Goal: Transaction & Acquisition: Obtain resource

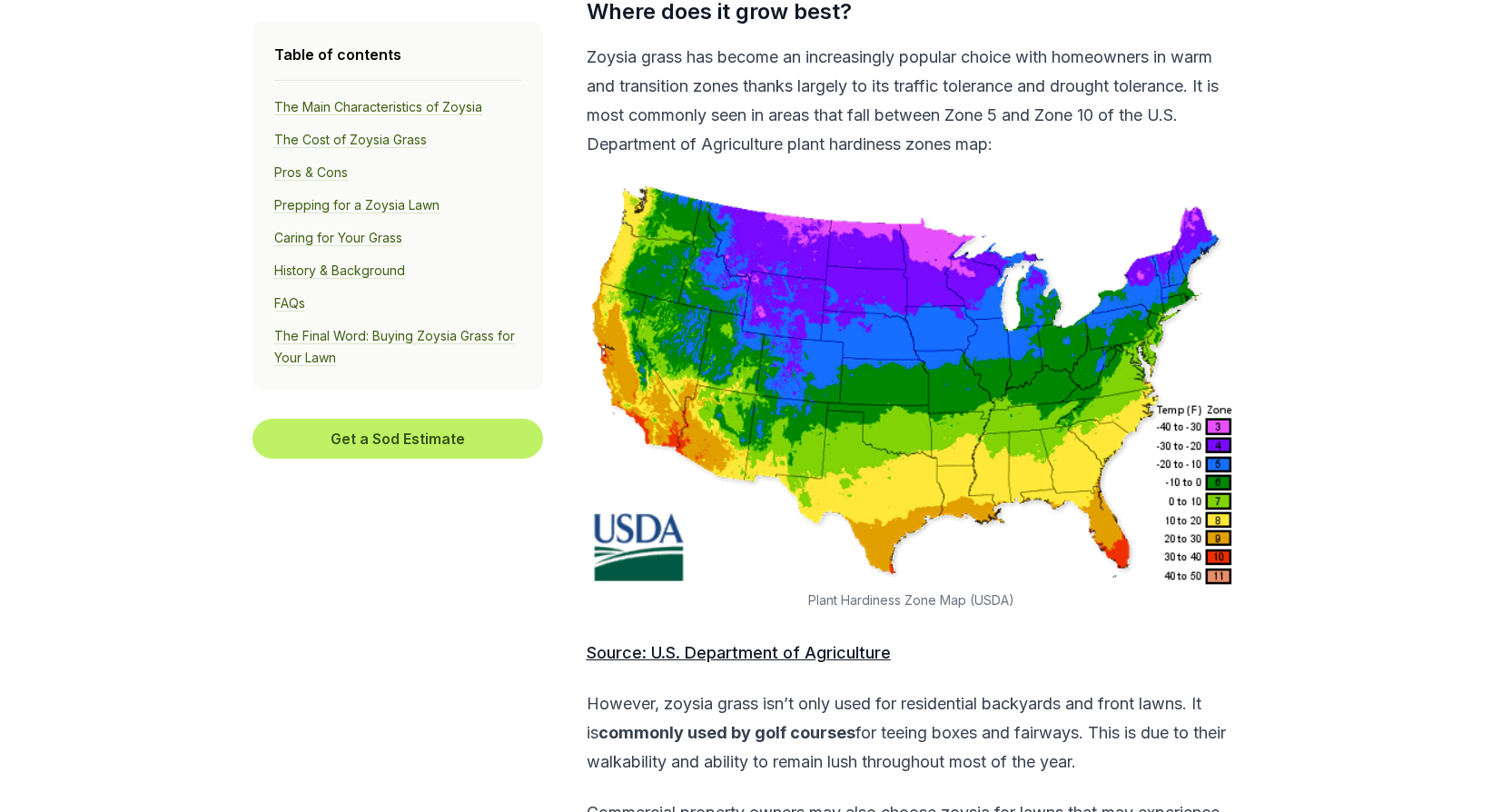
scroll to position [1521, 0]
click at [1222, 502] on img at bounding box center [911, 383] width 649 height 406
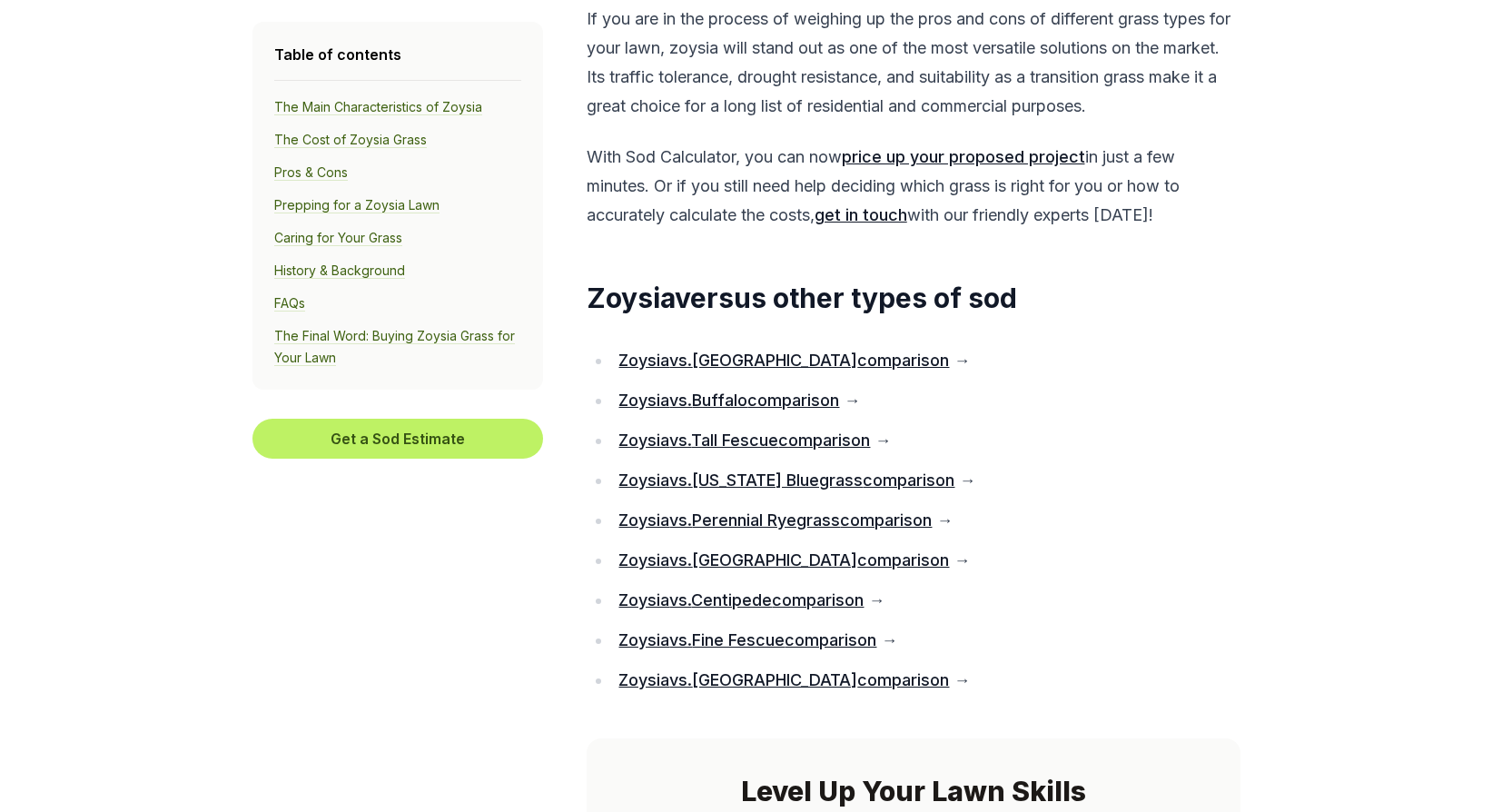
scroll to position [11836, 0]
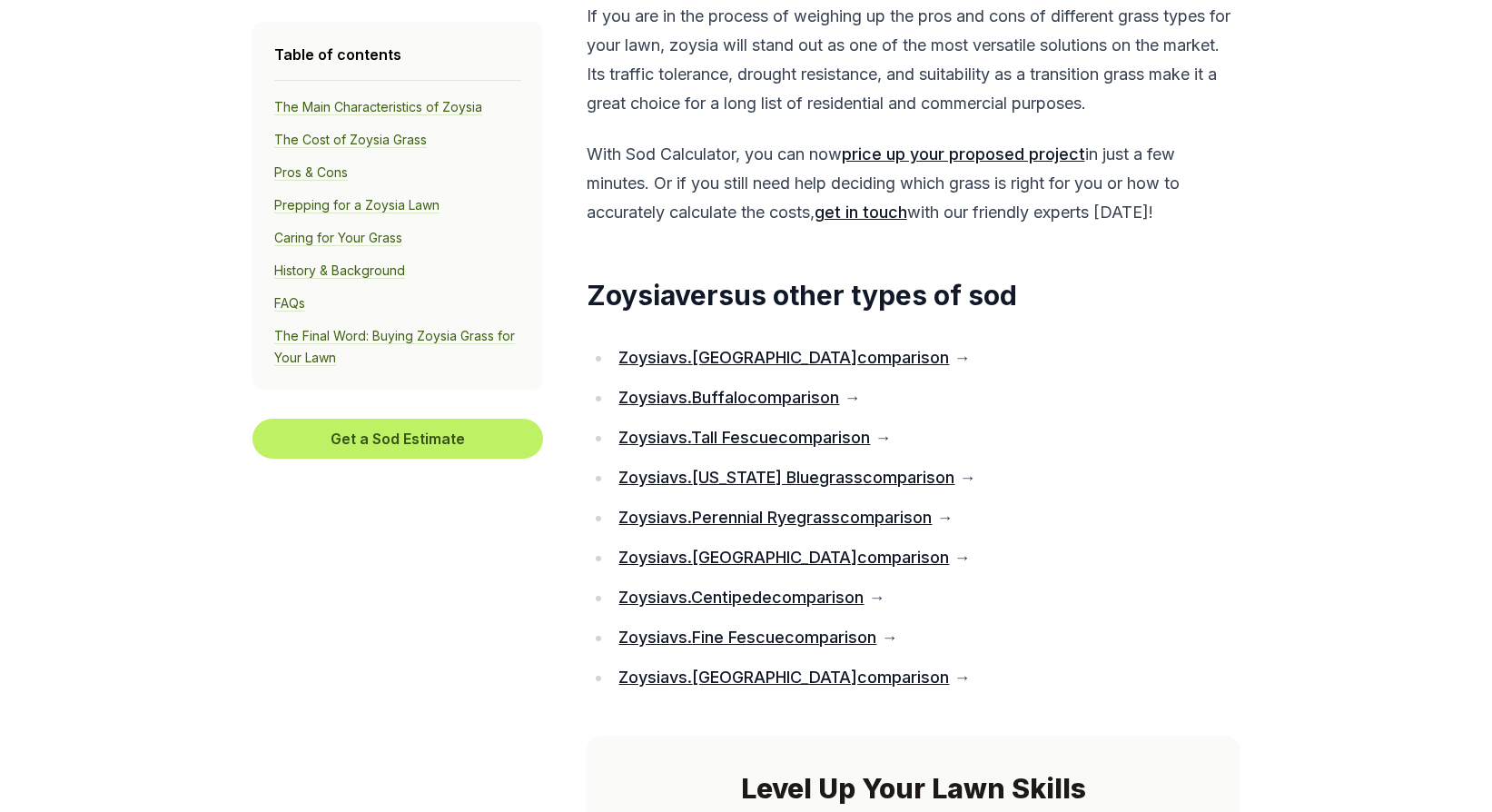
click at [783, 447] on link "Zoysia vs. Tall Fescue comparison" at bounding box center [744, 437] width 252 height 19
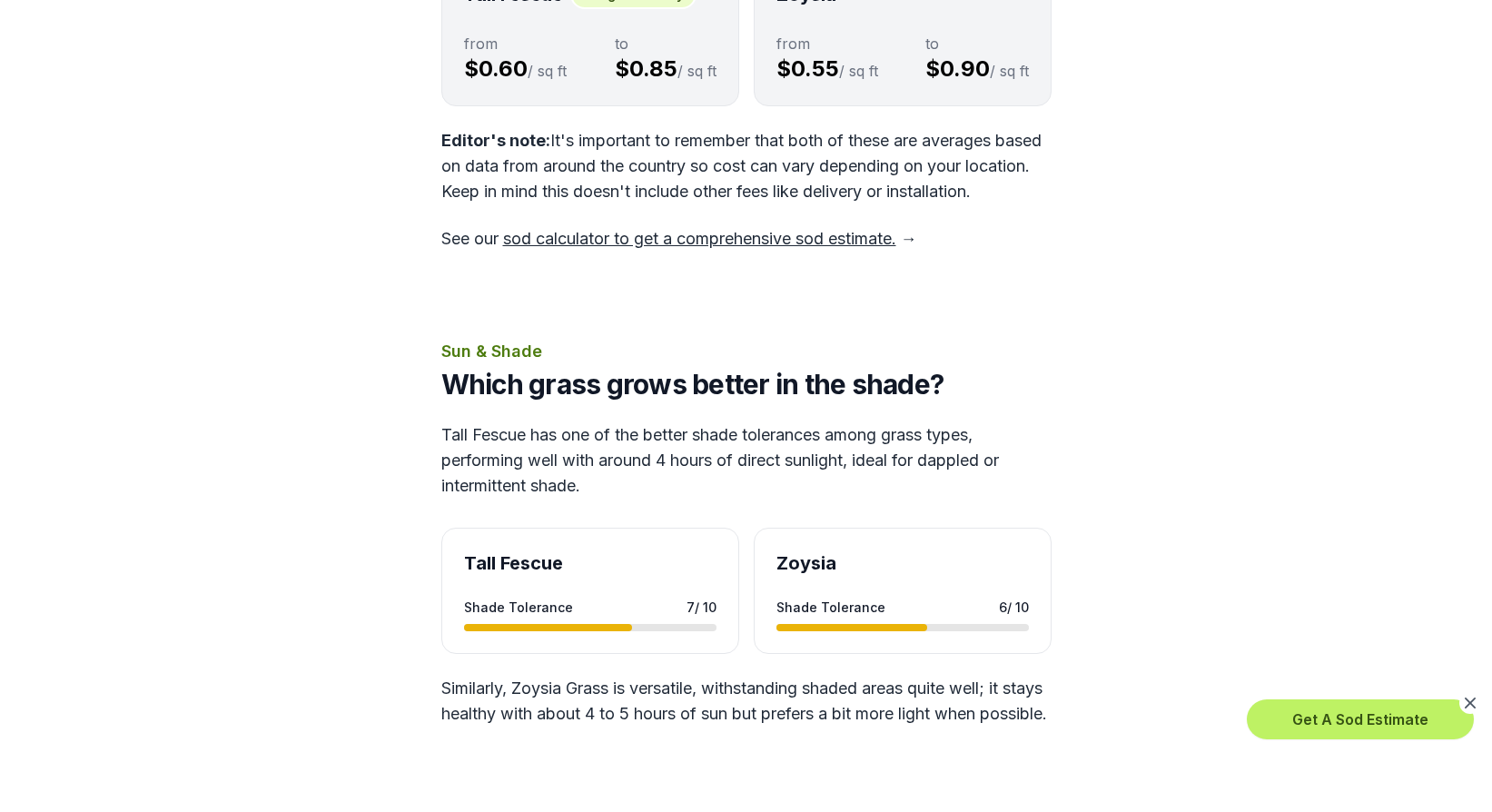
scroll to position [1089, 0]
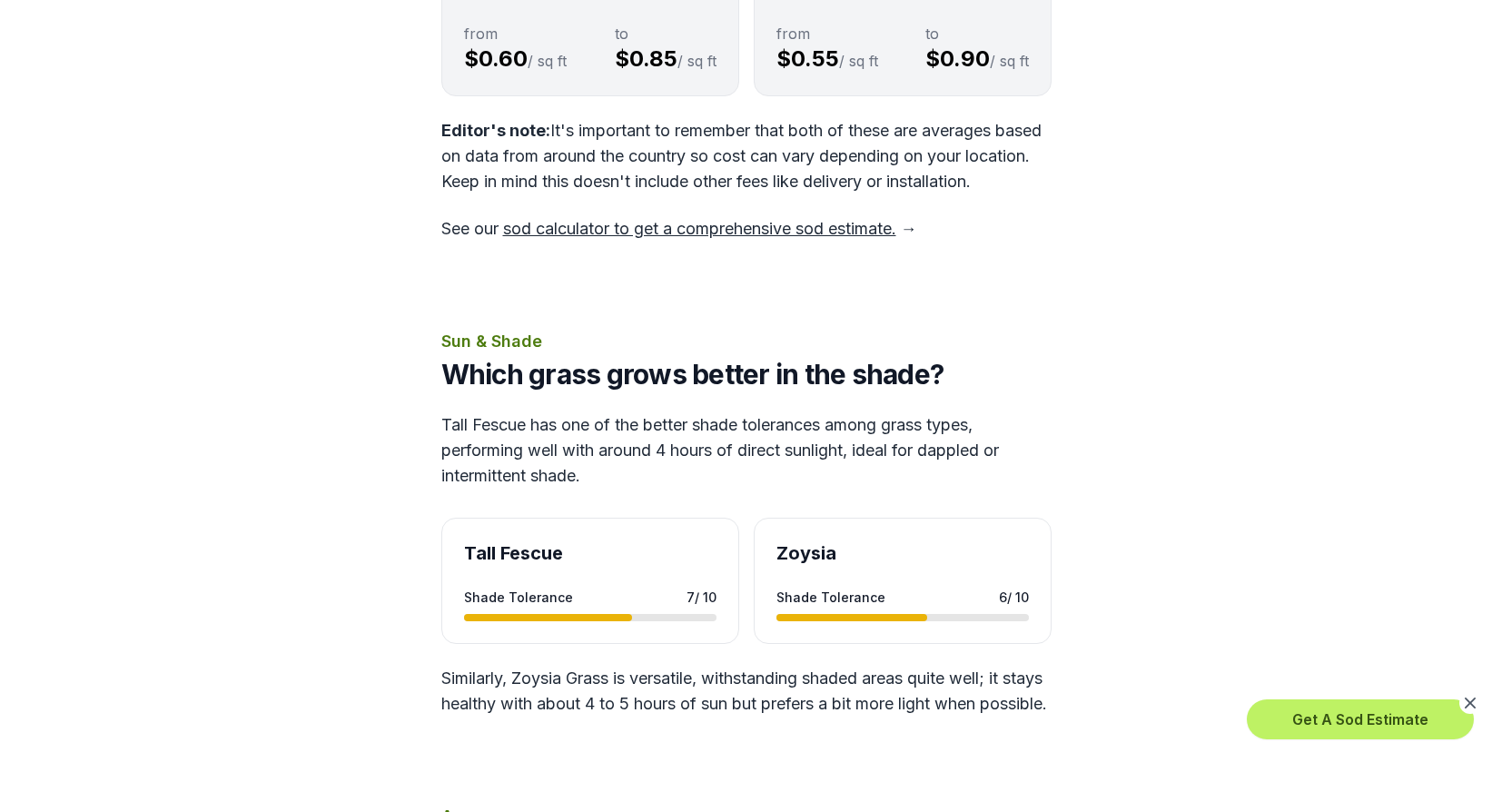
click at [775, 238] on link "sod calculator to get a comprehensive sod estimate." at bounding box center [700, 228] width 394 height 19
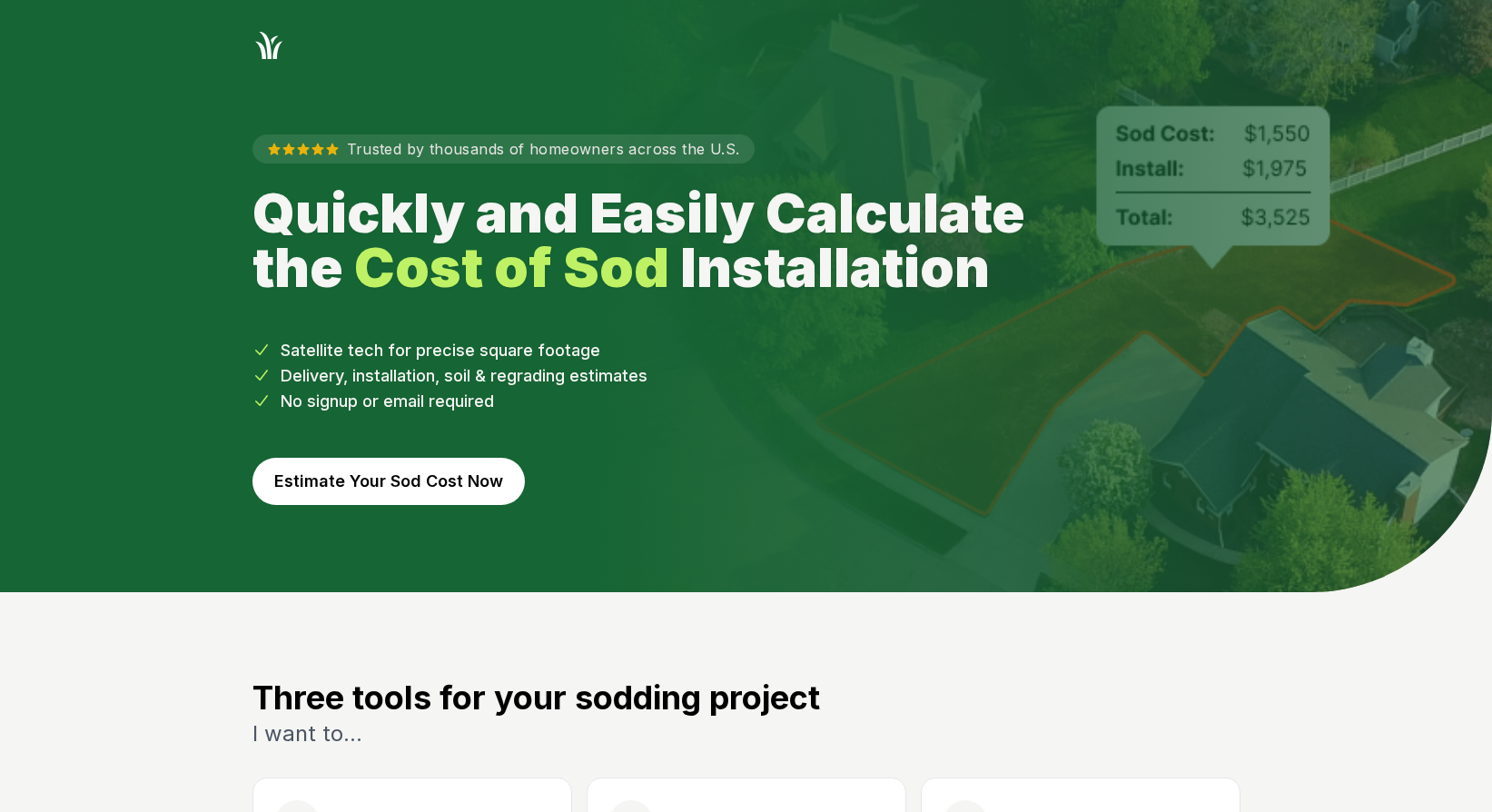
click at [437, 485] on button "Estimate Your Sod Cost Now" at bounding box center [389, 481] width 272 height 48
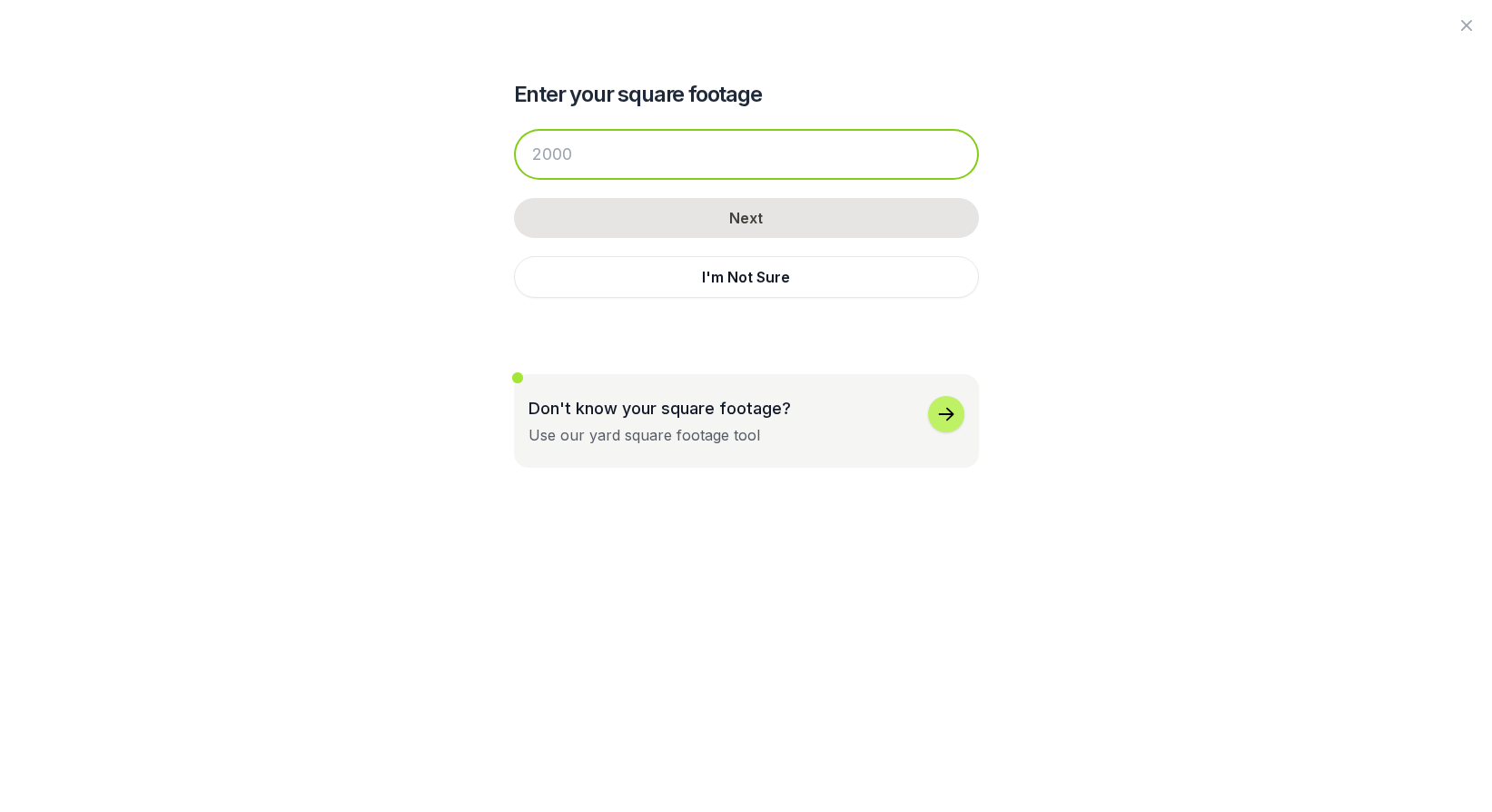
drag, startPoint x: 582, startPoint y: 152, endPoint x: 532, endPoint y: 143, distance: 50.8
click at [532, 143] on input "number" at bounding box center [746, 154] width 465 height 51
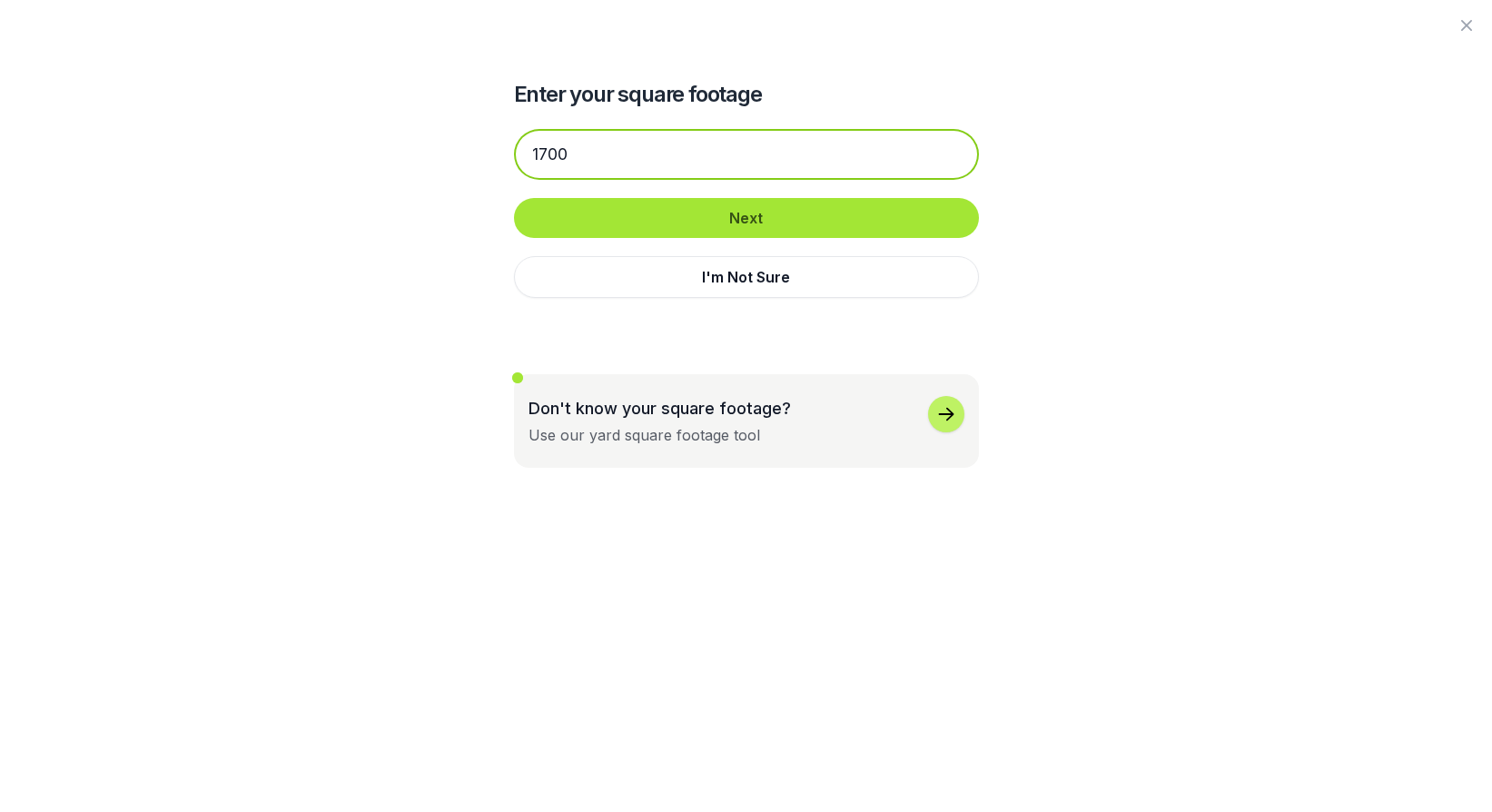
type input "1700"
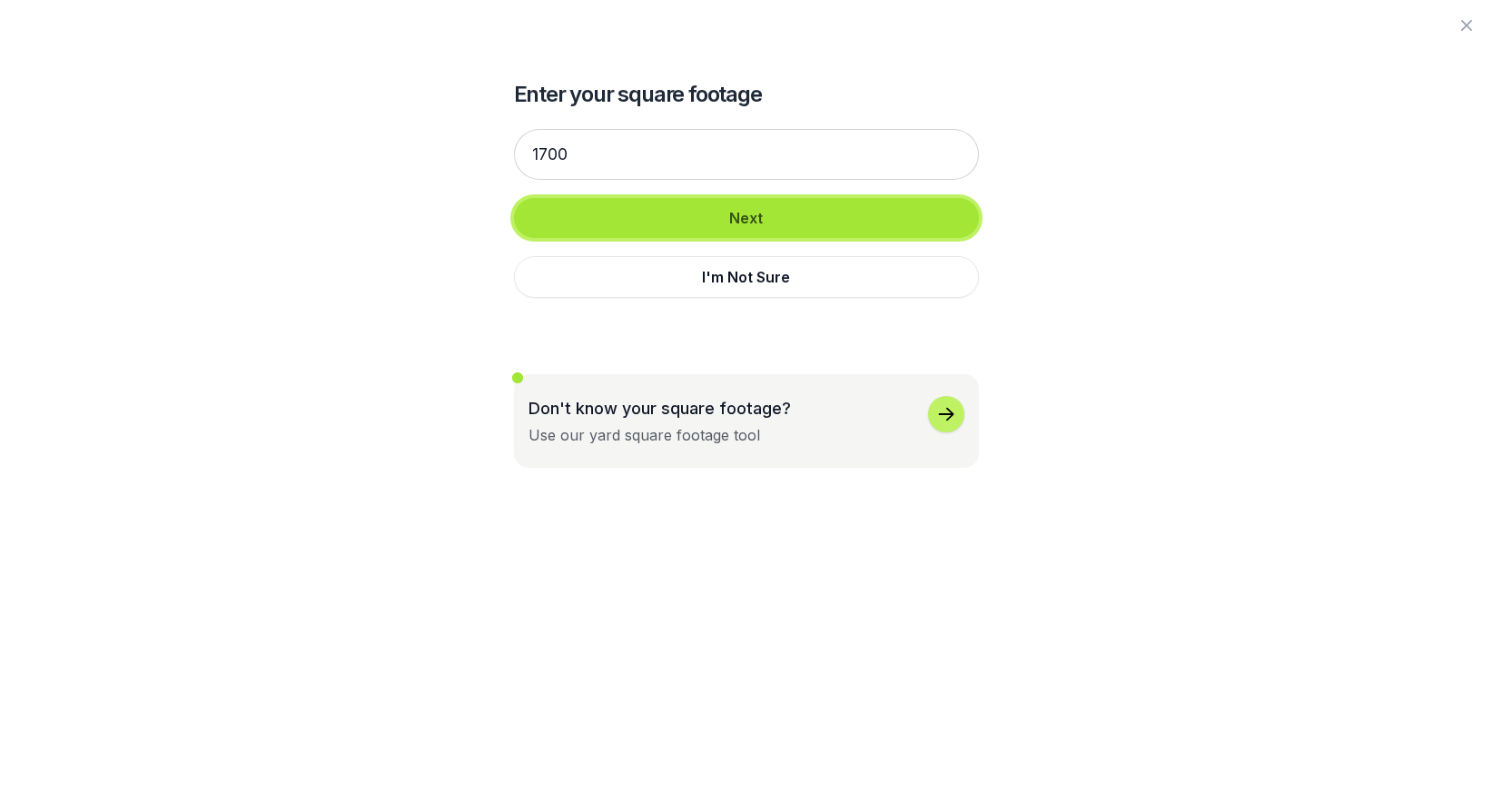
click at [713, 222] on button "Next" at bounding box center [746, 217] width 465 height 40
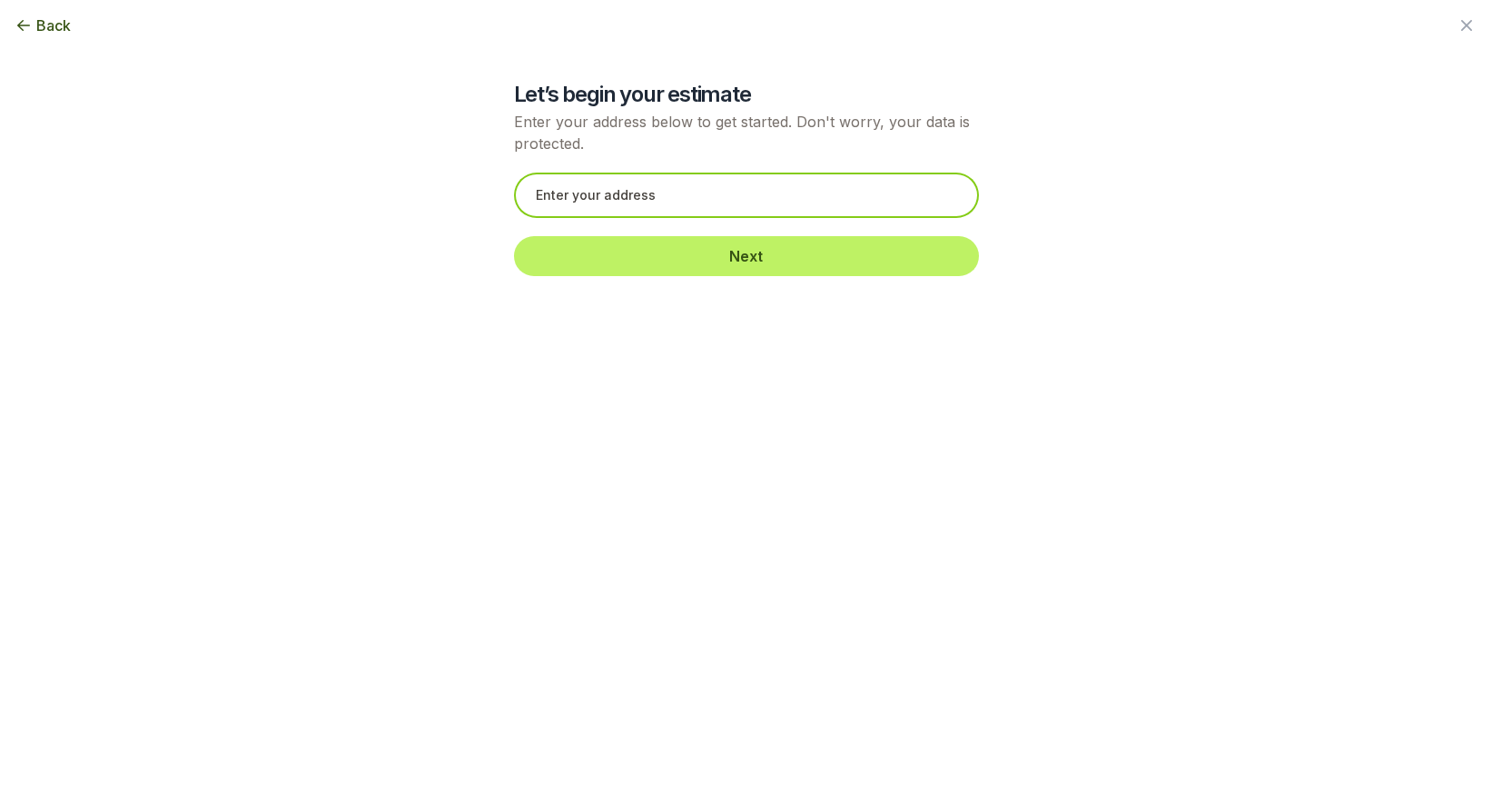
click at [535, 196] on input "text" at bounding box center [746, 195] width 465 height 46
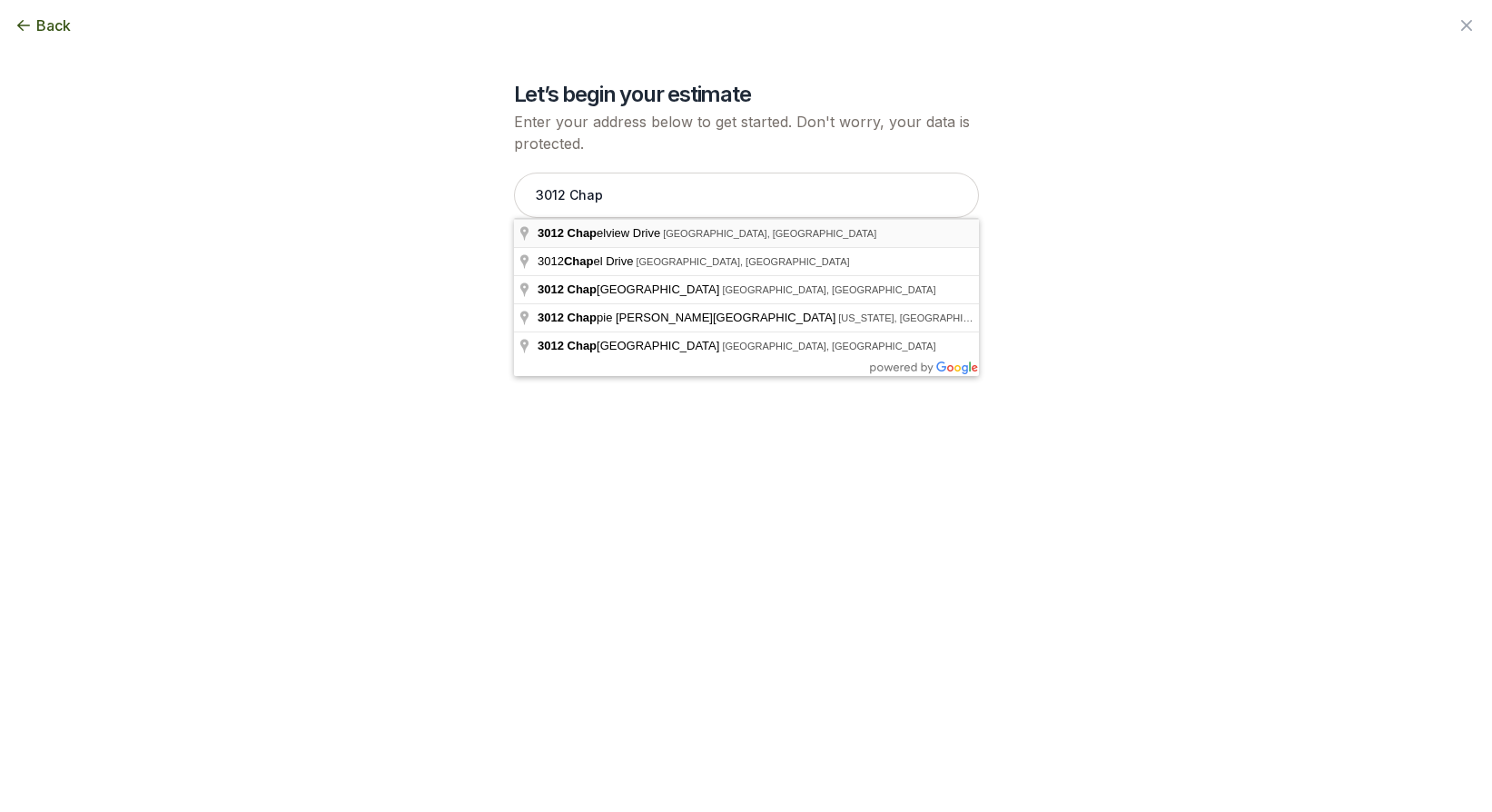
type input "[STREET_ADDRESS]"
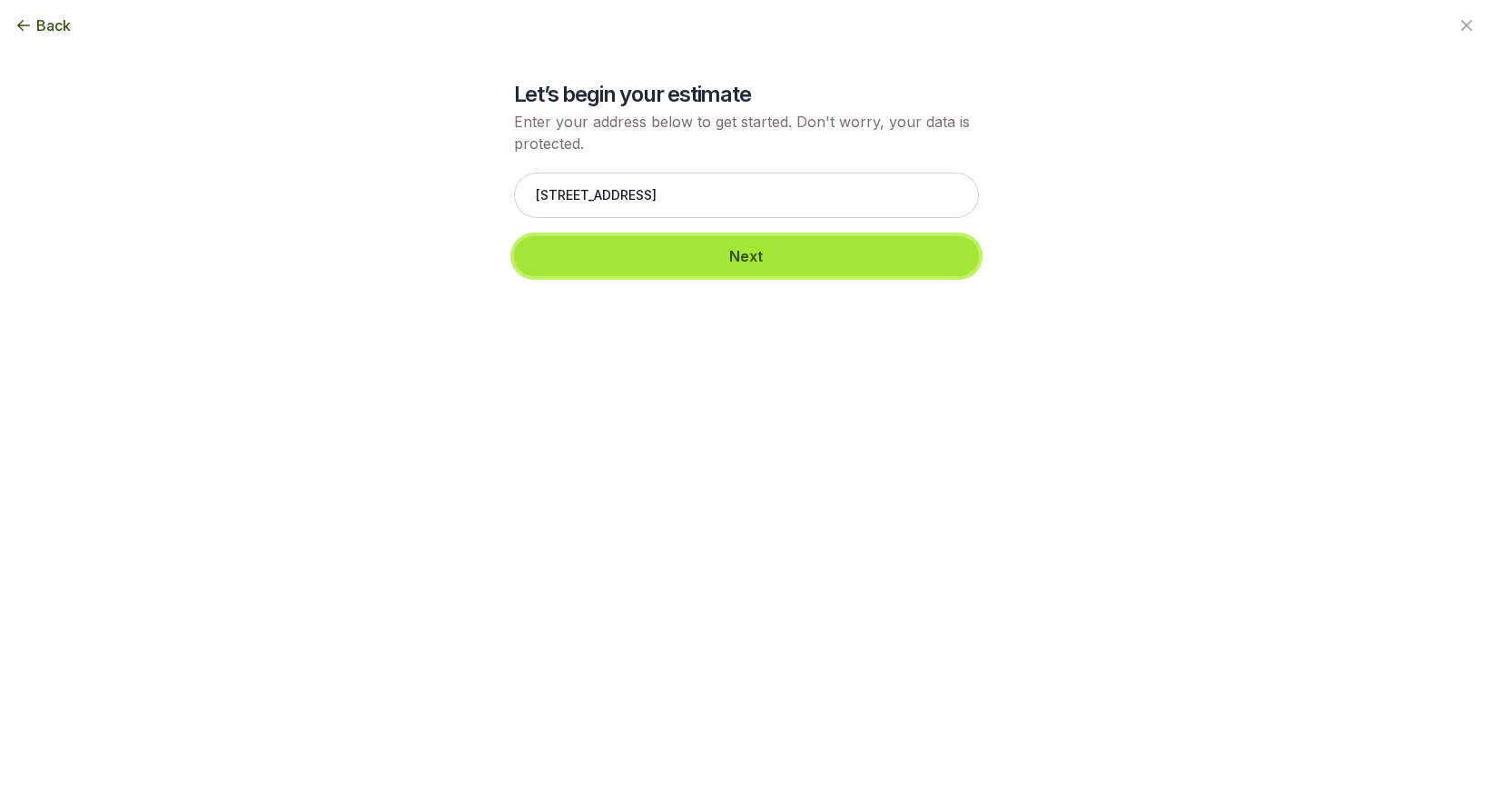
click at [730, 256] on button "Next" at bounding box center [746, 255] width 465 height 40
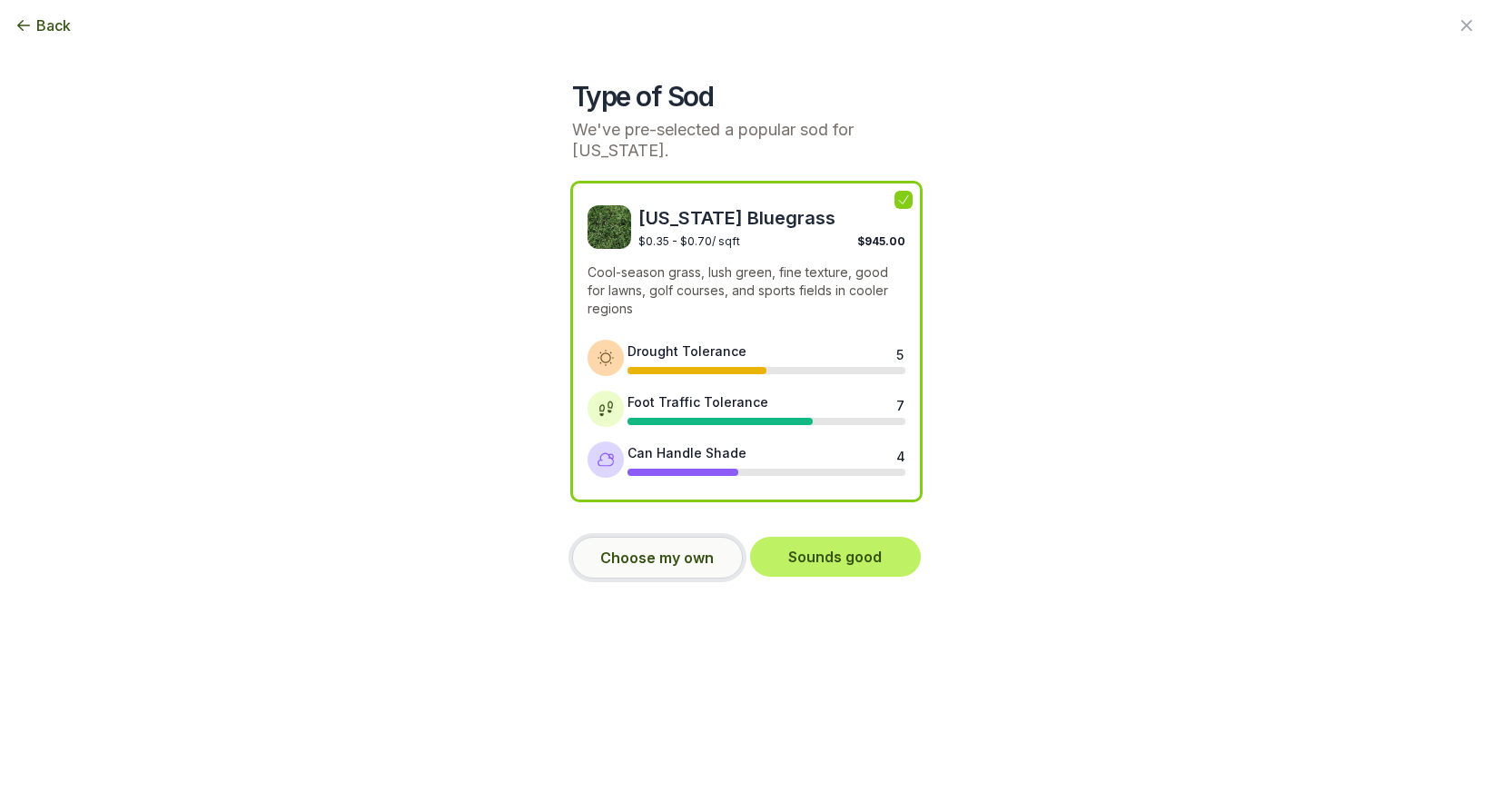
click at [641, 563] on button "Choose my own" at bounding box center [657, 557] width 171 height 42
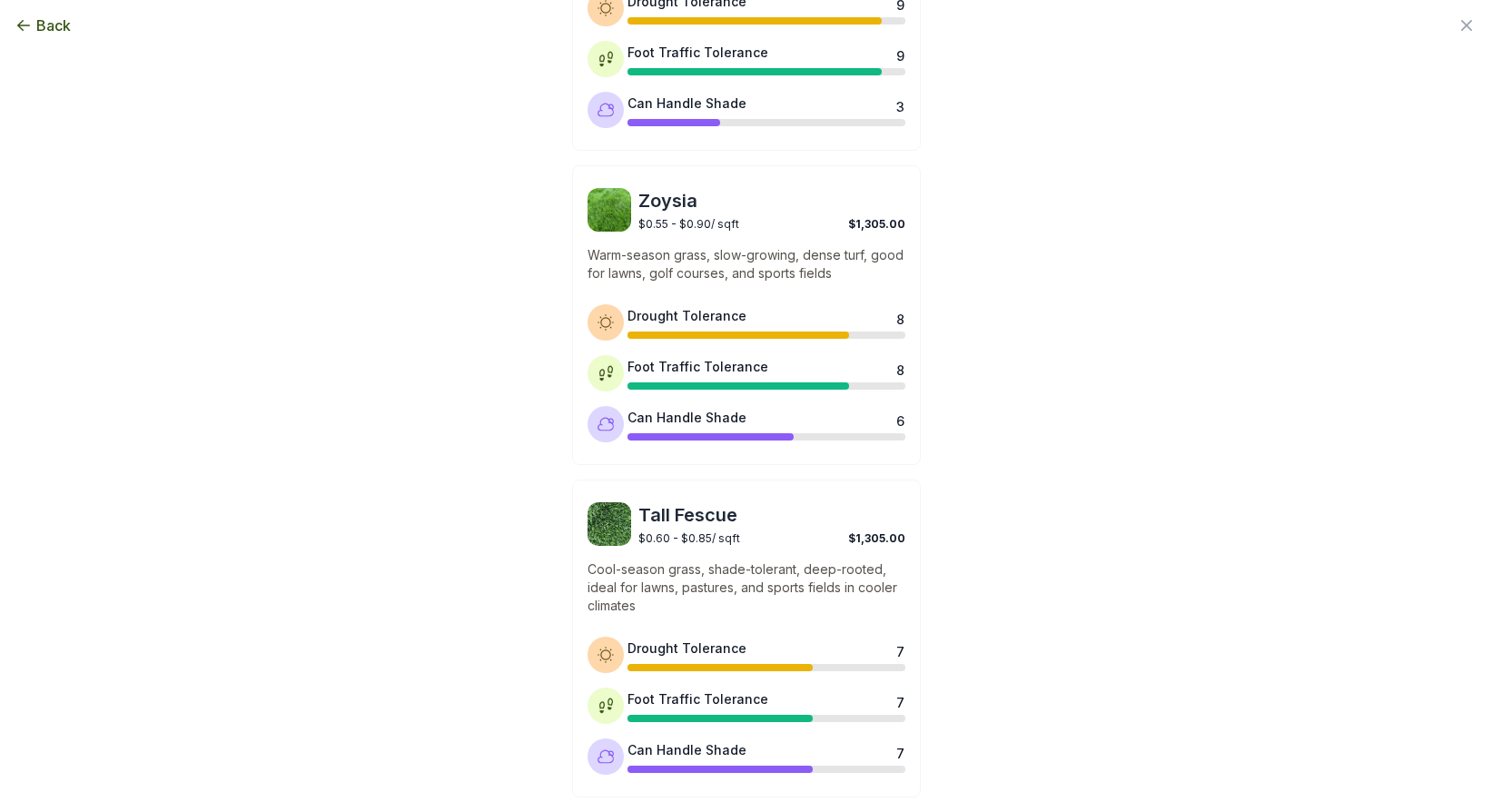
scroll to position [647, 0]
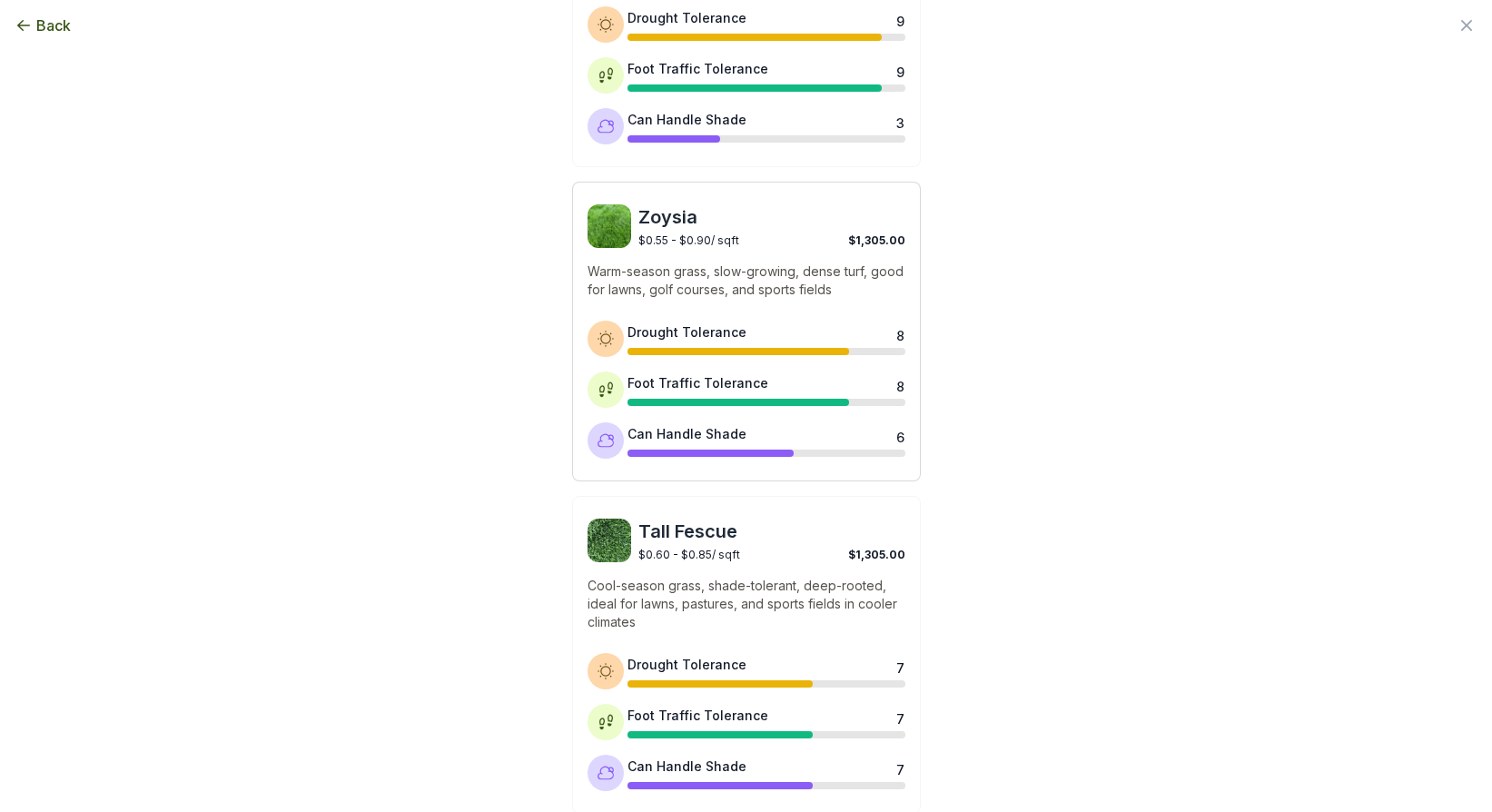
click at [706, 269] on p "Warm-season grass, slow-growing, dense turf, good for lawns, golf courses, and …" at bounding box center [746, 280] width 318 height 36
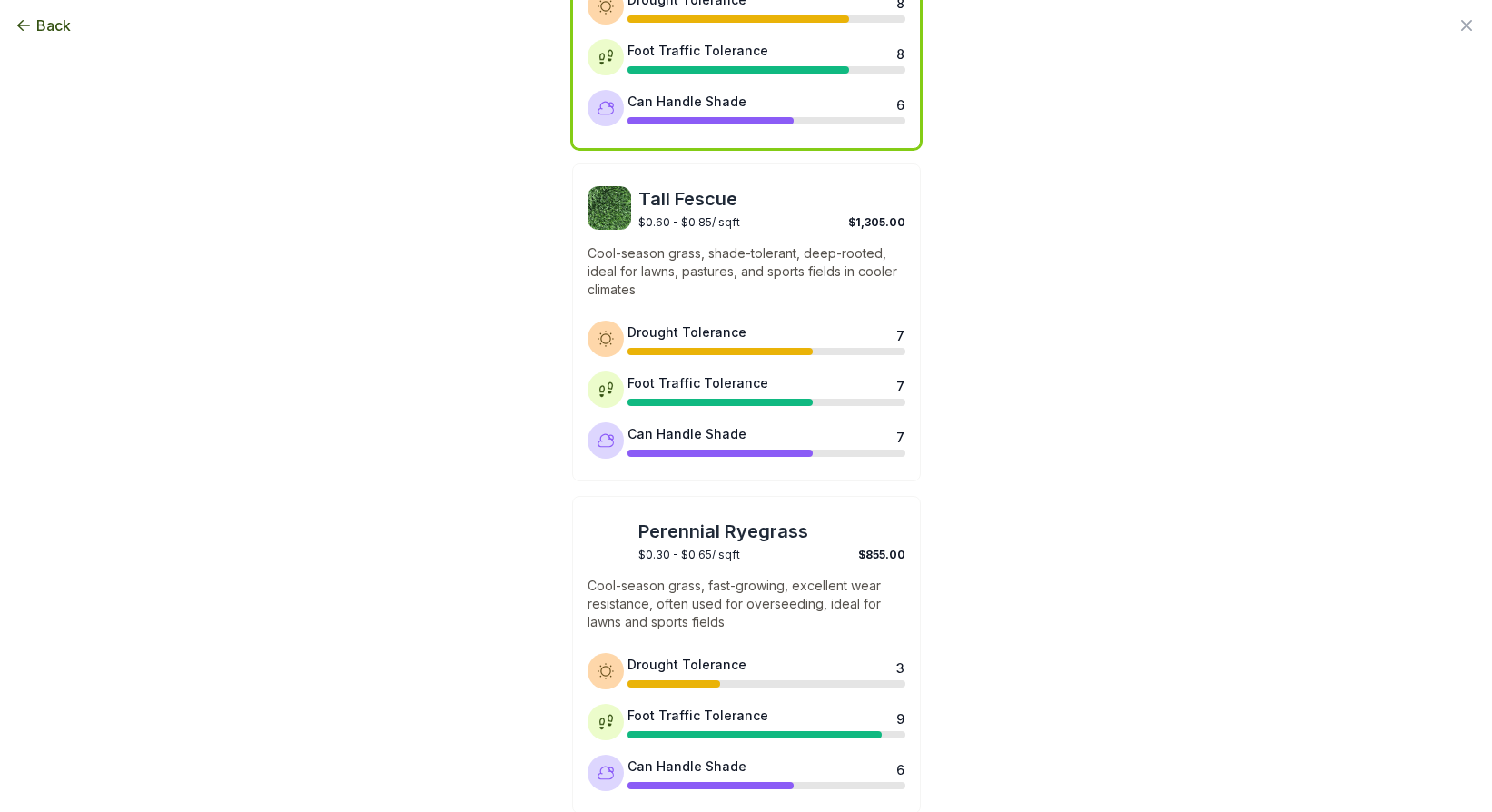
scroll to position [1405, 0]
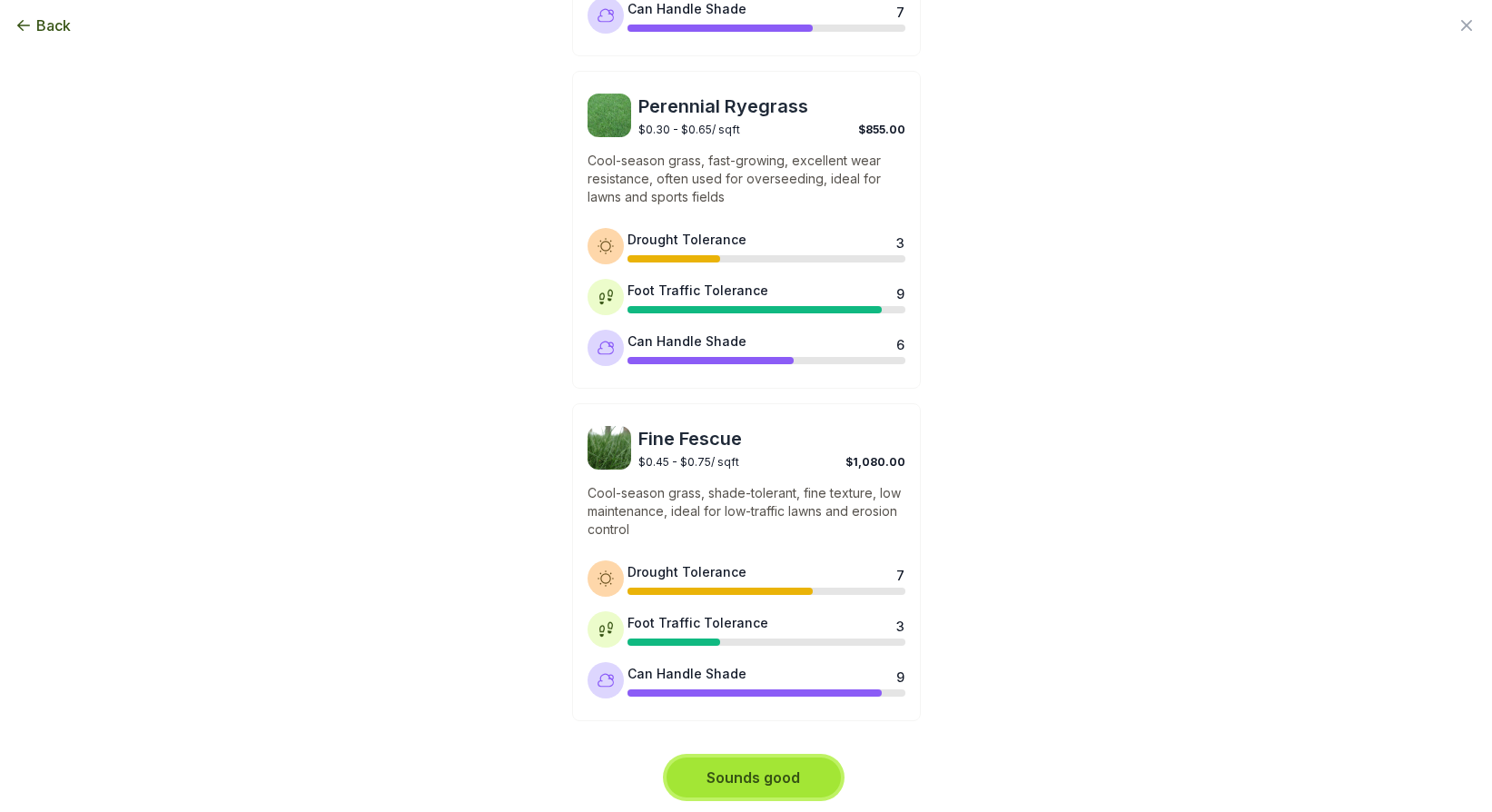
click at [768, 770] on button "Sounds good" at bounding box center [753, 777] width 174 height 40
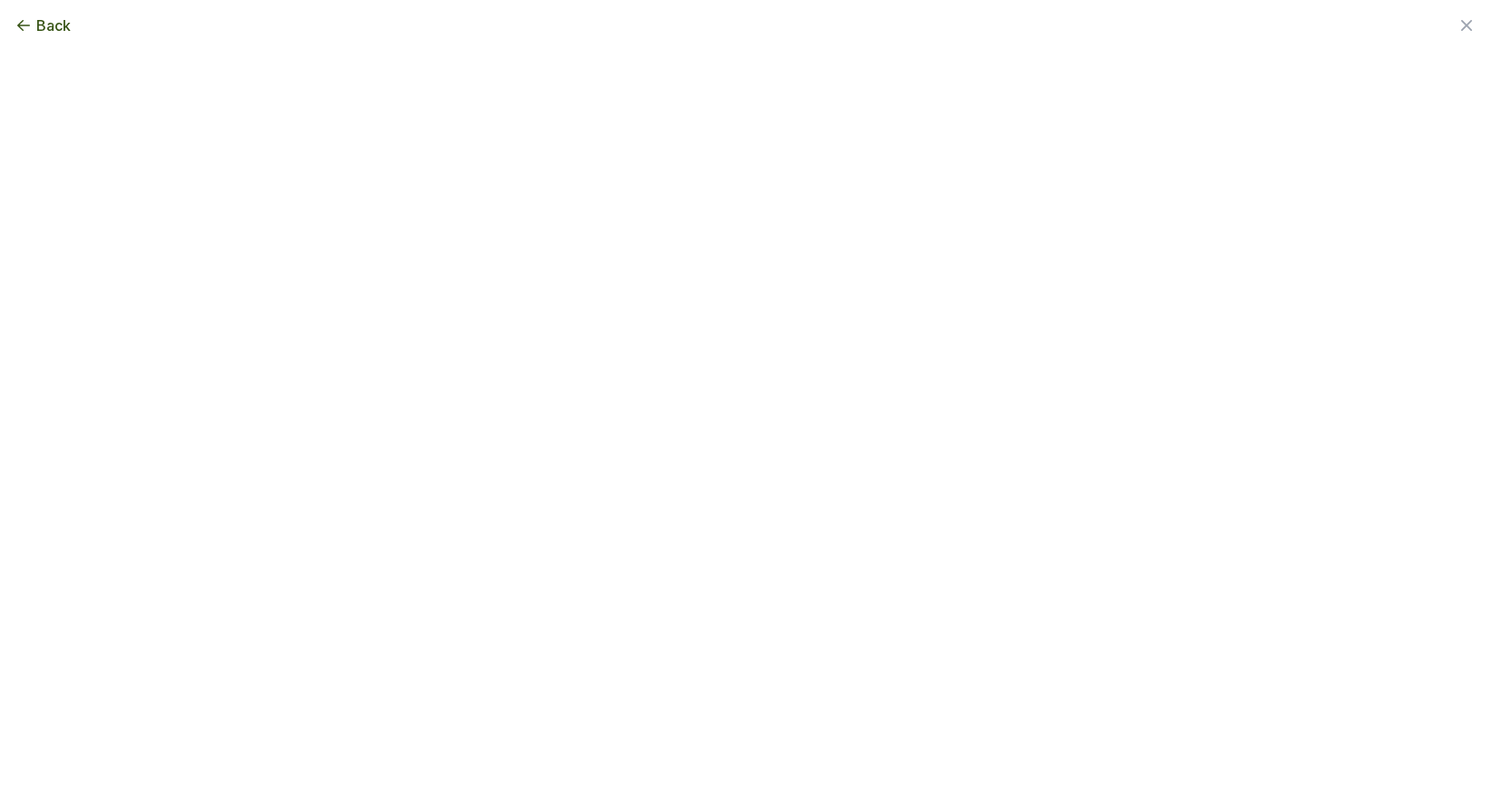
scroll to position [0, 0]
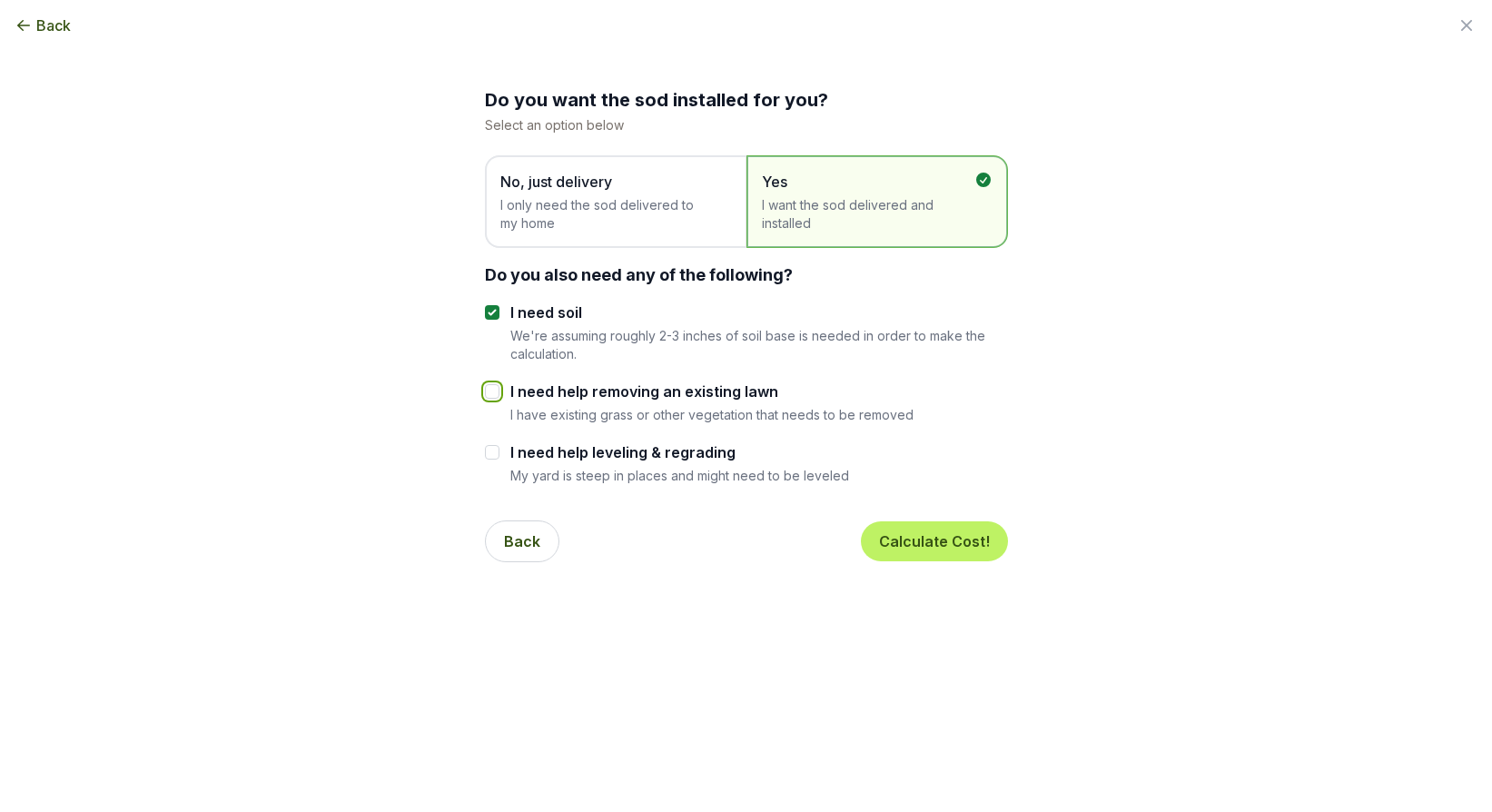
click at [492, 391] on input "I need help removing an existing lawn" at bounding box center [492, 392] width 15 height 15
checkbox input "true"
click at [493, 455] on input "I need help leveling & regrading" at bounding box center [492, 452] width 15 height 15
checkbox input "true"
click at [950, 545] on button "Calculate Cost!" at bounding box center [934, 541] width 147 height 40
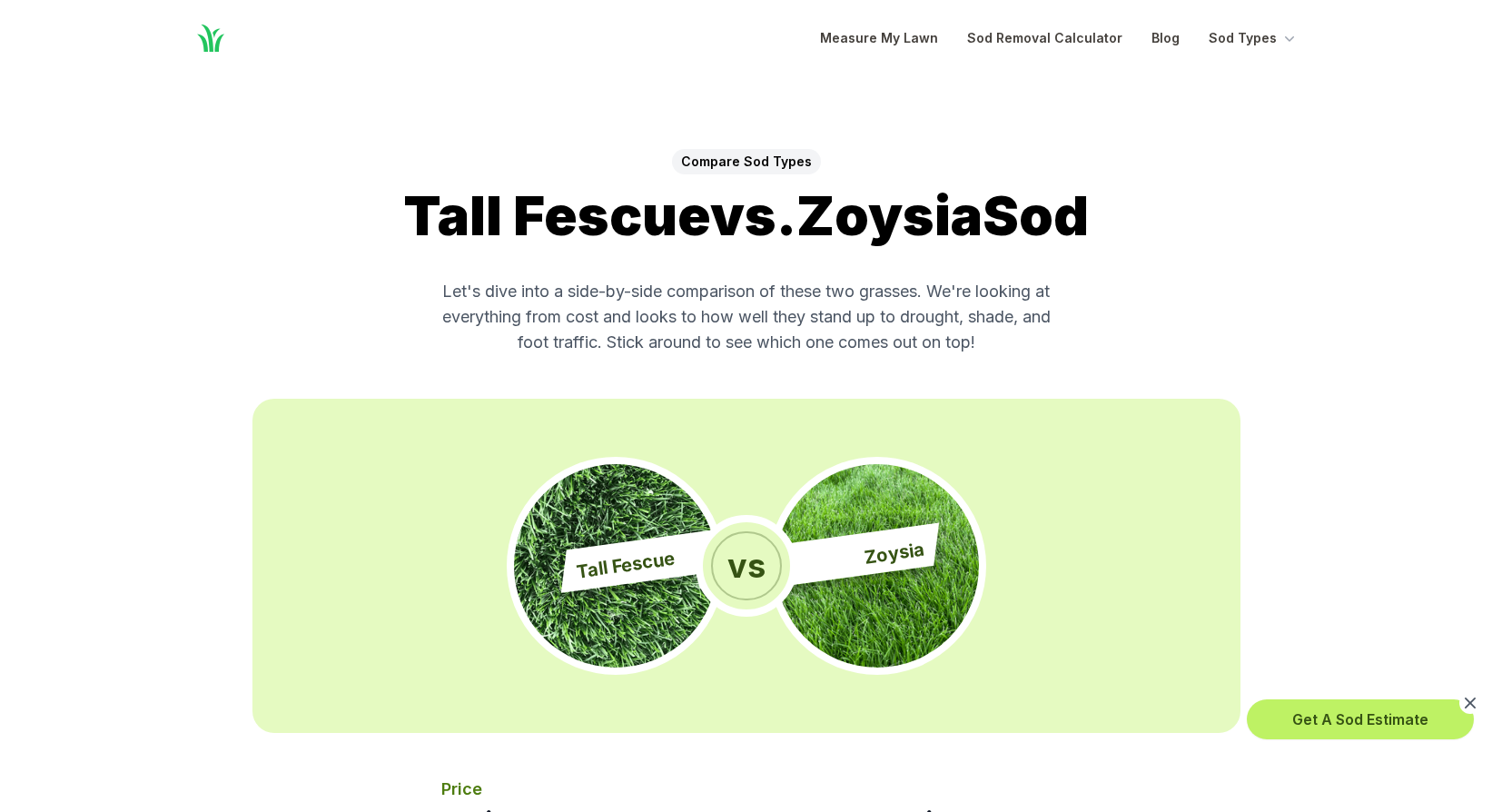
scroll to position [1089, 0]
